Goal: Information Seeking & Learning: Find specific fact

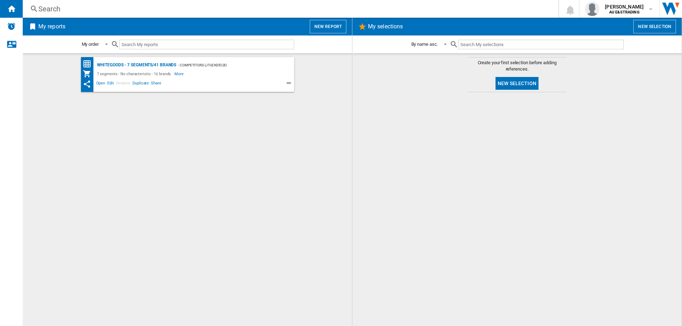
click at [50, 10] on div "Search" at bounding box center [289, 9] width 502 height 10
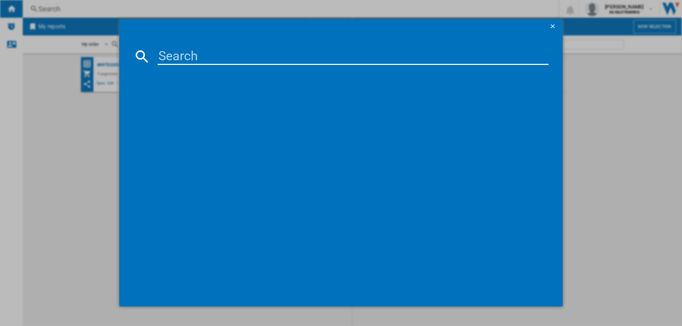
click at [212, 59] on input at bounding box center [353, 56] width 391 height 17
type input "sms24ai01a"
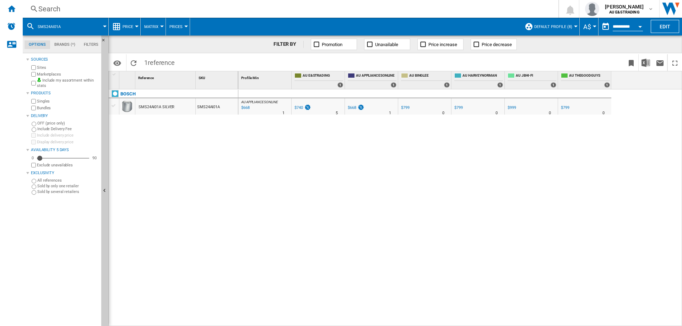
click at [154, 106] on div "SMS24AI01A SILVER" at bounding box center [157, 107] width 36 height 16
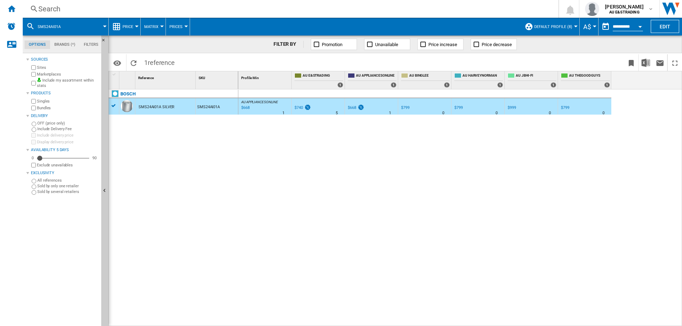
click at [112, 107] on div at bounding box center [113, 106] width 7 height 6
